Goal: Task Accomplishment & Management: Use online tool/utility

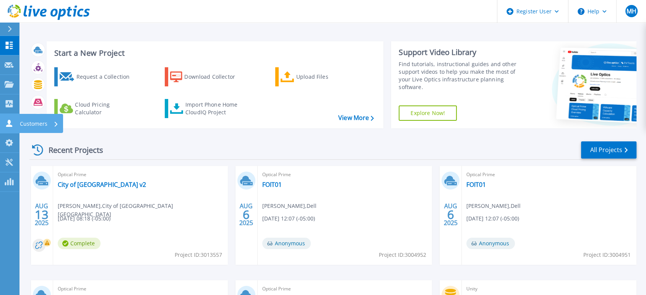
click at [11, 119] on link "Customers Customers" at bounding box center [9, 124] width 19 height 20
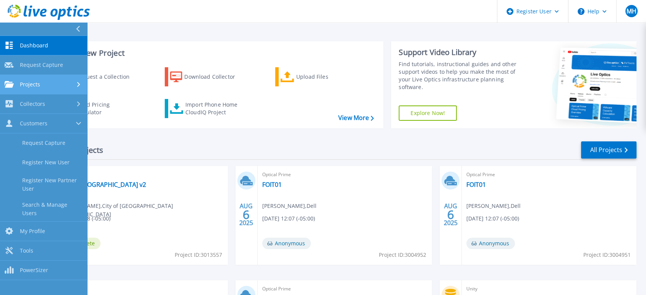
click at [17, 86] on div "Projects" at bounding box center [23, 84] width 36 height 7
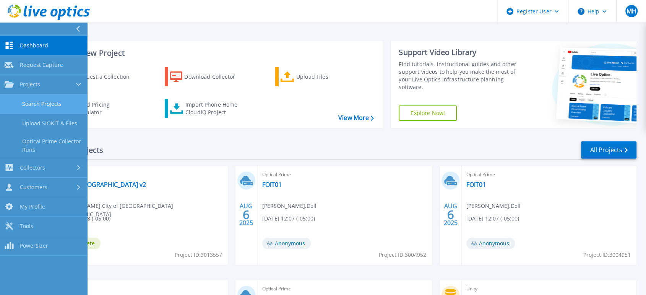
click at [46, 104] on link "Search Projects" at bounding box center [43, 104] width 87 height 20
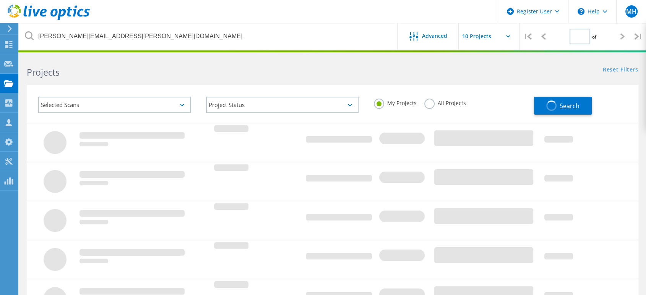
type input "1"
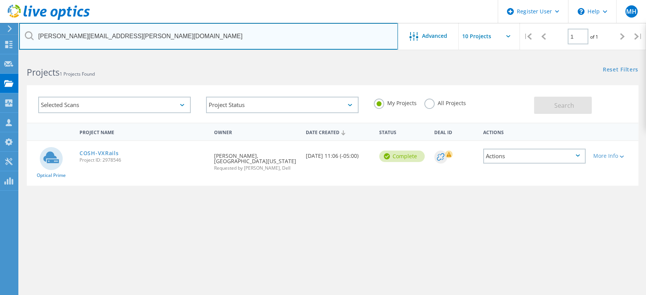
click at [104, 33] on input "nathan.maxwell@springhillks.gov" at bounding box center [208, 36] width 379 height 27
paste input "[EMAIL_ADDRESS][DOMAIN_NAME]"
type input "[EMAIL_ADDRESS][DOMAIN_NAME]"
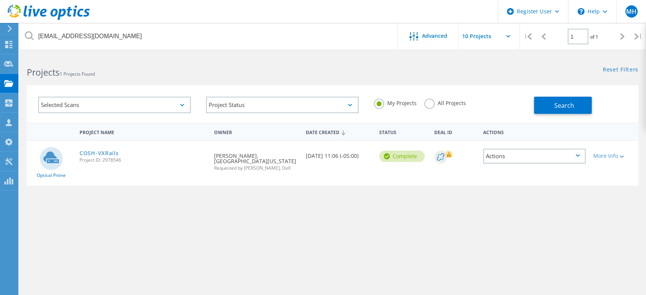
click at [429, 101] on label "All Projects" at bounding box center [446, 102] width 42 height 7
click at [0, 0] on input "All Projects" at bounding box center [0, 0] width 0 height 0
click at [585, 101] on button "Search" at bounding box center [563, 105] width 58 height 17
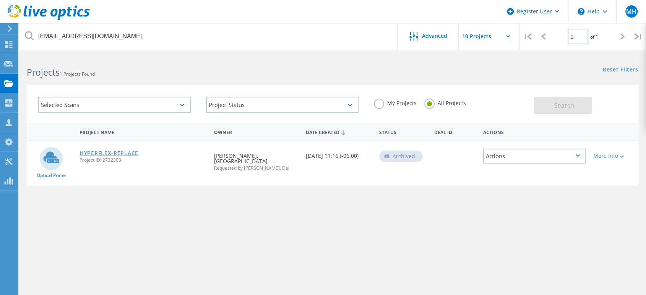
click at [111, 154] on link "HYPERFLEX-REPLACE" at bounding box center [109, 153] width 59 height 5
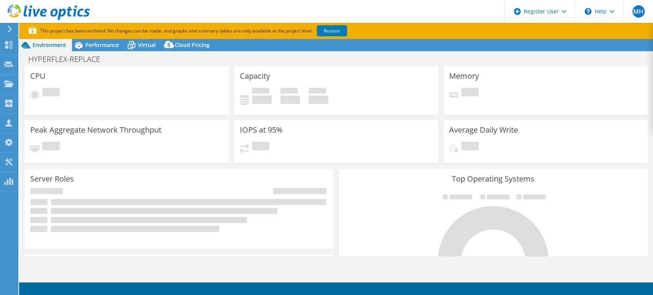
select select "USD"
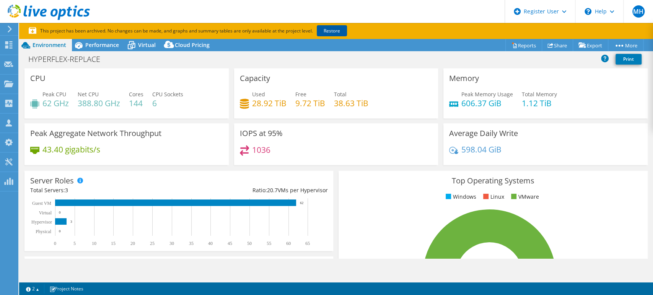
click at [330, 33] on link "Restore" at bounding box center [332, 30] width 30 height 11
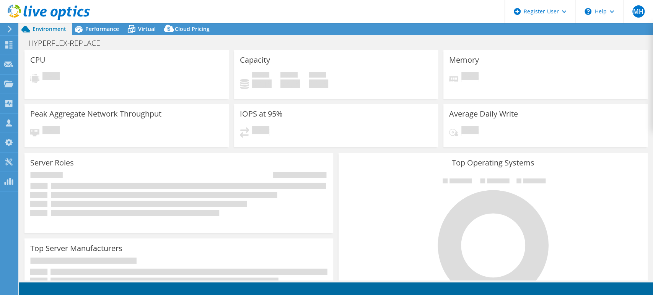
select select "USD"
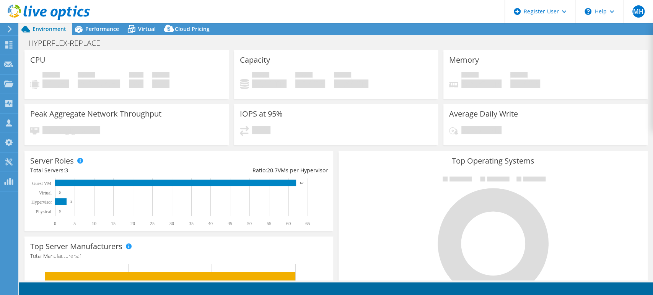
click at [16, 11] on icon at bounding box center [49, 13] width 82 height 16
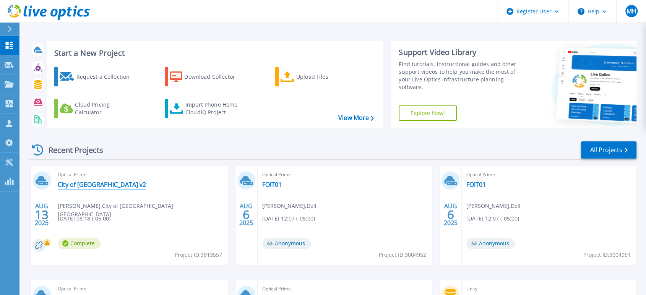
click at [72, 186] on link "City of [GEOGRAPHIC_DATA] v2" at bounding box center [102, 185] width 88 height 8
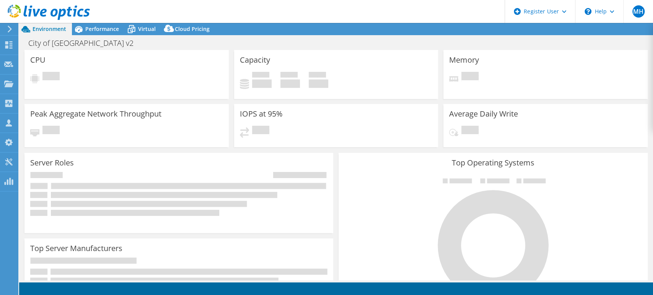
select select "USD"
